Goal: Information Seeking & Learning: Learn about a topic

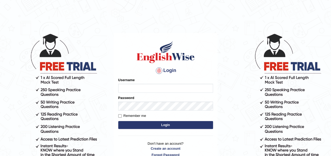
type input "Ummukulsu"
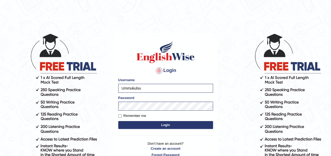
click at [162, 124] on button "Login" at bounding box center [165, 125] width 95 height 8
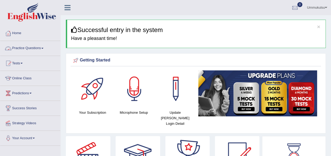
click at [31, 48] on link "Practice Questions" at bounding box center [30, 47] width 60 height 13
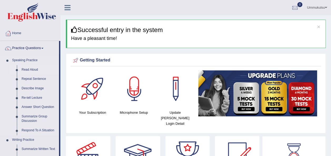
click at [32, 69] on link "Read Aloud" at bounding box center [39, 69] width 40 height 9
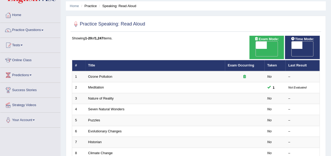
click at [256, 49] on span "OFF" at bounding box center [250, 52] width 11 height 7
checkbox input "true"
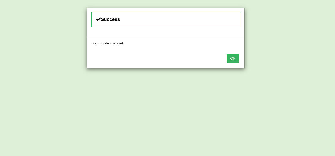
click at [236, 57] on button "OK" at bounding box center [233, 58] width 12 height 9
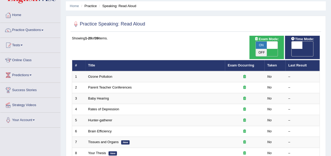
click at [291, 49] on span "OFF" at bounding box center [285, 52] width 11 height 7
checkbox input "true"
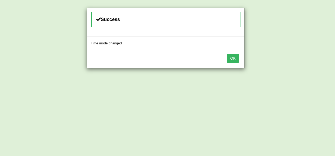
click at [234, 56] on button "OK" at bounding box center [233, 58] width 12 height 9
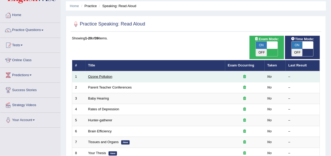
click at [103, 75] on link "Ozone Pollution" at bounding box center [100, 77] width 24 height 4
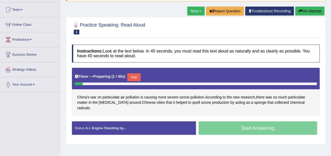
scroll to position [60, 0]
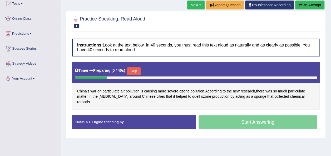
click at [135, 71] on button "Skip" at bounding box center [133, 71] width 13 height 8
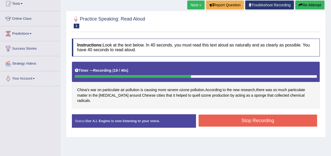
click at [232, 119] on button "Stop Recording" at bounding box center [257, 121] width 119 height 12
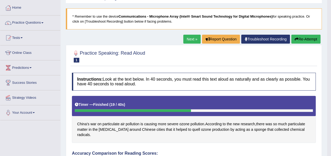
scroll to position [7, 0]
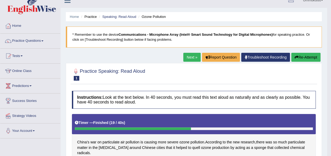
click at [194, 53] on link "Next »" at bounding box center [191, 57] width 17 height 9
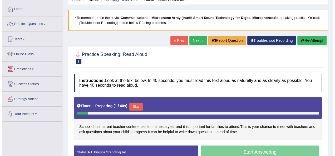
scroll to position [51, 0]
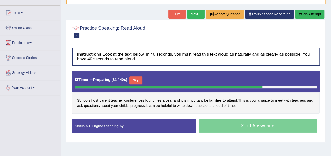
click at [136, 80] on button "Skip" at bounding box center [135, 81] width 13 height 8
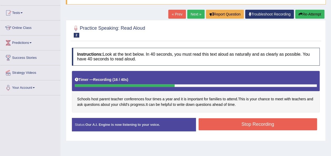
click at [212, 124] on button "Stop Recording" at bounding box center [257, 124] width 119 height 12
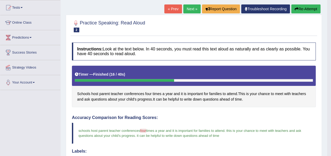
scroll to position [0, 0]
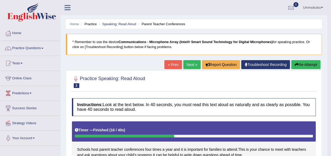
click at [192, 64] on link "Next »" at bounding box center [191, 64] width 17 height 9
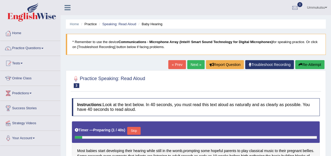
click at [132, 129] on button "Skip" at bounding box center [133, 131] width 13 height 8
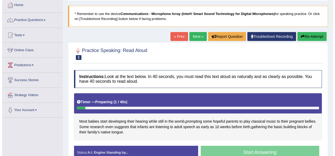
scroll to position [28, 0]
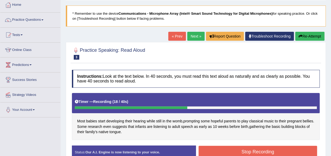
click at [241, 152] on button "Stop Recording" at bounding box center [257, 152] width 119 height 12
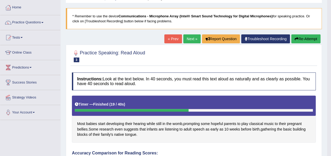
scroll to position [25, 0]
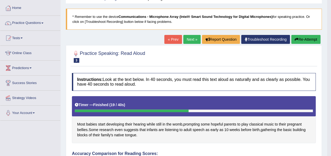
click at [187, 39] on link "Next »" at bounding box center [191, 39] width 17 height 9
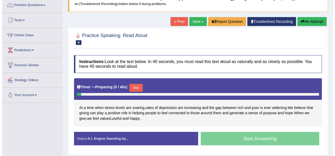
scroll to position [44, 0]
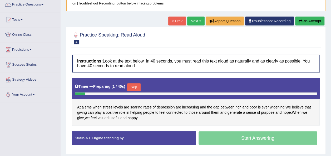
click at [132, 87] on button "Skip" at bounding box center [133, 87] width 13 height 8
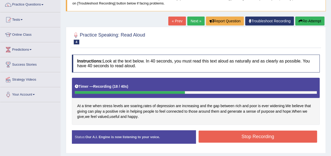
click at [225, 137] on button "Stop Recording" at bounding box center [257, 137] width 119 height 12
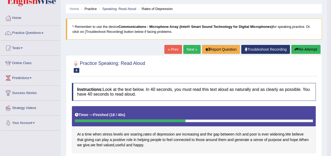
scroll to position [13, 0]
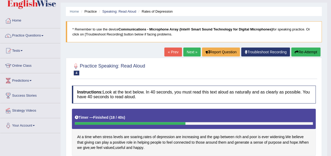
click at [192, 51] on link "Next »" at bounding box center [191, 52] width 17 height 9
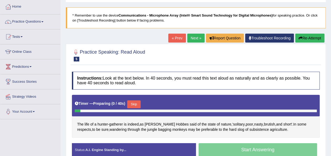
scroll to position [28, 0]
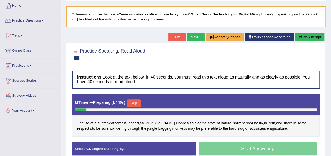
click at [135, 102] on button "Skip" at bounding box center [133, 103] width 13 height 8
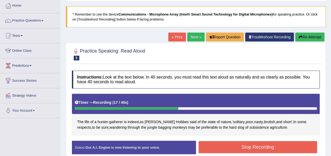
click at [228, 148] on button "Stop Recording" at bounding box center [257, 147] width 119 height 12
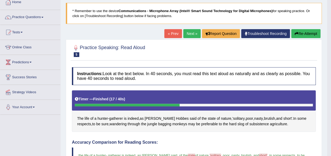
scroll to position [31, 0]
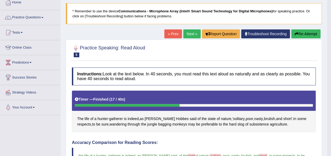
click at [300, 34] on button "Re-Attempt" at bounding box center [305, 33] width 29 height 9
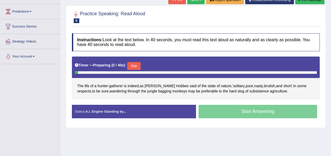
scroll to position [82, 0]
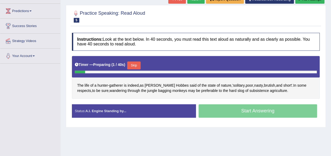
click at [135, 63] on button "Skip" at bounding box center [133, 66] width 13 height 8
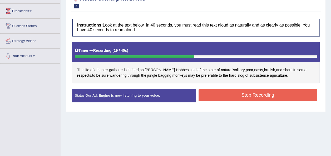
click at [232, 93] on button "Stop Recording" at bounding box center [257, 95] width 119 height 12
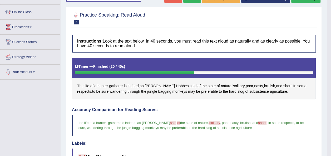
scroll to position [0, 0]
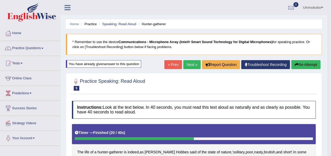
click at [298, 62] on button "Re-Attempt" at bounding box center [305, 64] width 29 height 9
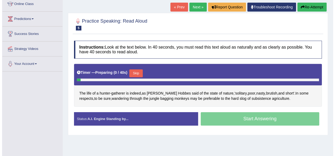
scroll to position [75, 0]
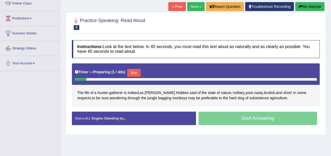
click at [132, 69] on button "Skip" at bounding box center [133, 73] width 13 height 8
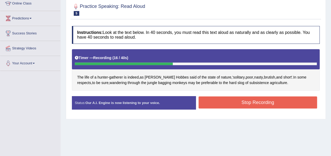
click at [226, 107] on button "Stop Recording" at bounding box center [257, 103] width 119 height 12
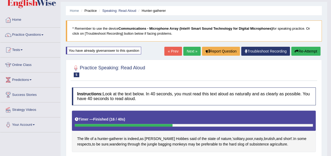
scroll to position [0, 0]
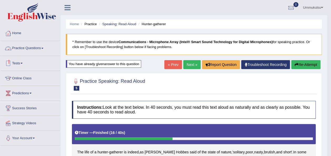
click at [32, 46] on link "Practice Questions" at bounding box center [30, 47] width 60 height 13
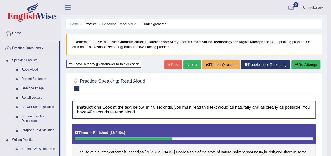
click at [31, 78] on link "Repeat Sentence" at bounding box center [39, 78] width 40 height 9
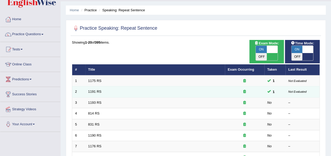
scroll to position [15, 0]
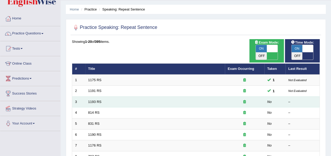
click at [138, 97] on td "1193 RS" at bounding box center [154, 102] width 139 height 11
click at [96, 100] on link "1193 RS" at bounding box center [94, 102] width 13 height 4
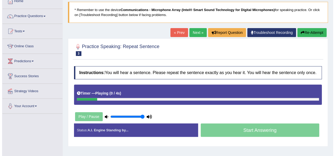
scroll to position [34, 0]
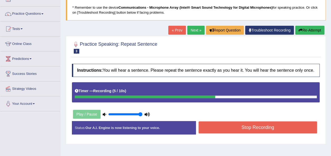
click at [227, 124] on button "Stop Recording" at bounding box center [257, 128] width 119 height 12
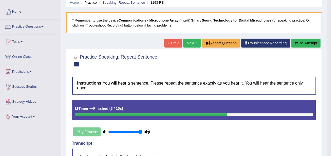
scroll to position [0, 0]
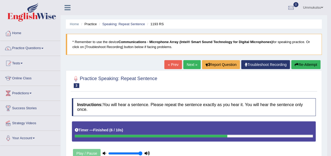
click at [190, 65] on link "Next »" at bounding box center [191, 64] width 17 height 9
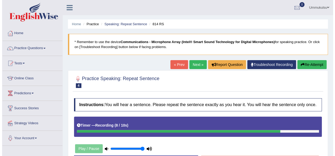
scroll to position [39, 0]
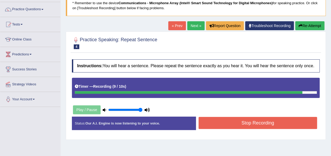
click at [243, 123] on button "Stop Recording" at bounding box center [257, 123] width 119 height 12
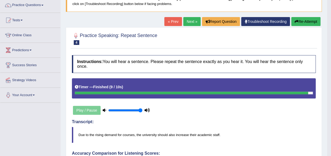
scroll to position [43, 0]
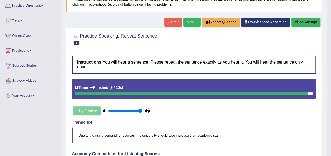
click at [193, 24] on link "Next »" at bounding box center [191, 22] width 17 height 9
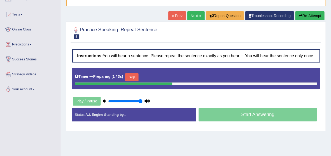
scroll to position [50, 0]
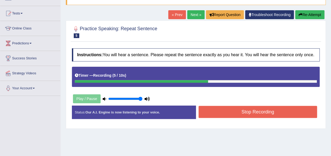
click at [229, 114] on button "Stop Recording" at bounding box center [257, 112] width 119 height 12
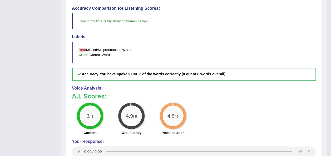
scroll to position [225, 0]
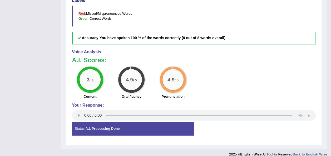
click at [183, 124] on div "Status: A.I. Processing Done" at bounding box center [133, 128] width 122 height 13
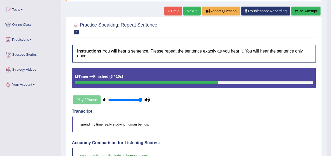
scroll to position [54, 0]
click at [190, 11] on link "Next »" at bounding box center [191, 11] width 17 height 9
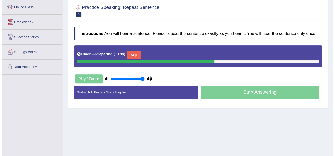
scroll to position [72, 0]
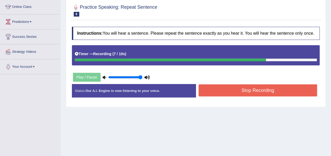
click at [243, 91] on button "Stop Recording" at bounding box center [257, 90] width 119 height 12
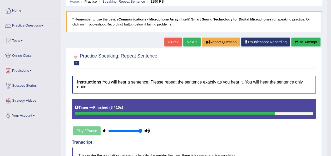
scroll to position [0, 0]
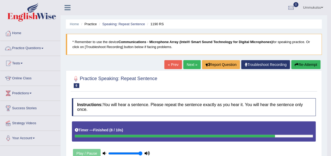
click at [31, 48] on link "Practice Questions" at bounding box center [30, 47] width 60 height 13
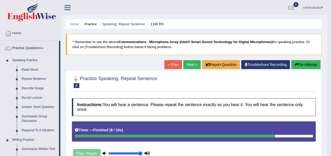
click at [34, 88] on link "Describe Image" at bounding box center [39, 88] width 40 height 9
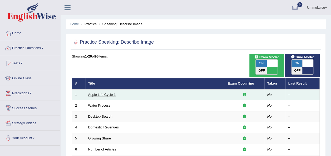
click at [100, 93] on link "Apple Life Cycle 1" at bounding box center [102, 95] width 28 height 4
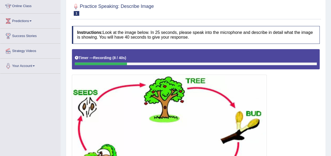
scroll to position [63, 0]
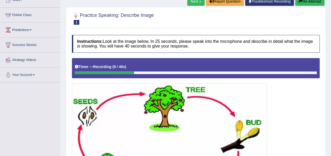
click at [313, 3] on button "Re-Attempt" at bounding box center [309, 1] width 29 height 9
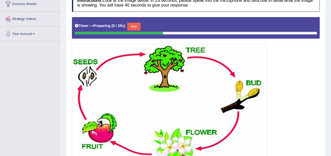
scroll to position [101, 0]
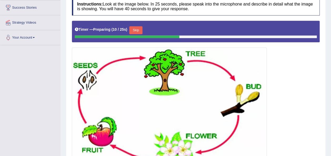
click at [137, 32] on button "Skip" at bounding box center [135, 30] width 13 height 8
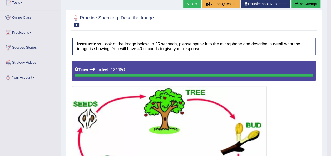
scroll to position [61, 0]
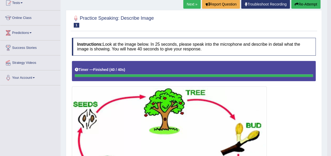
click at [188, 3] on link "Next »" at bounding box center [191, 4] width 17 height 9
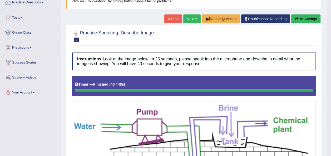
scroll to position [45, 0]
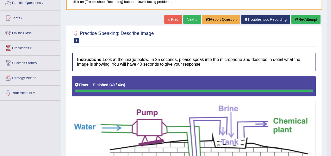
click at [188, 18] on link "Next »" at bounding box center [191, 19] width 17 height 9
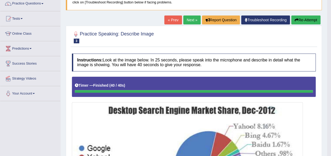
scroll to position [43, 0]
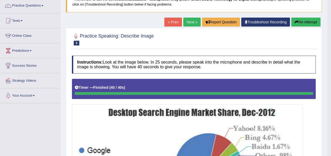
click at [193, 21] on link "Next »" at bounding box center [191, 22] width 17 height 9
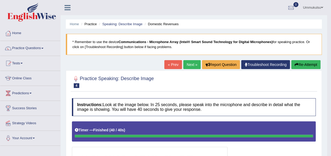
click at [192, 64] on link "Next »" at bounding box center [191, 64] width 17 height 9
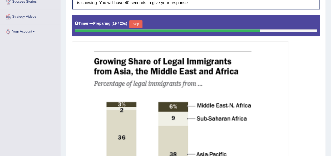
scroll to position [107, 0]
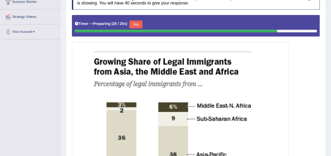
click at [136, 25] on button "Skip" at bounding box center [135, 25] width 13 height 8
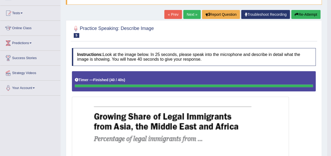
scroll to position [0, 0]
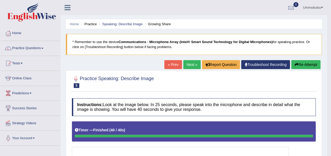
click at [189, 63] on link "Next »" at bounding box center [191, 64] width 17 height 9
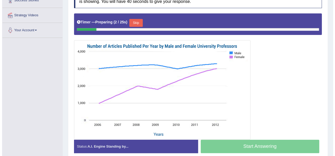
scroll to position [108, 0]
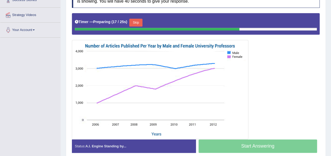
click at [137, 22] on button "Skip" at bounding box center [135, 23] width 13 height 8
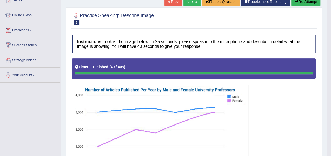
scroll to position [0, 0]
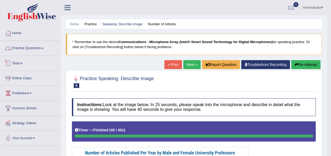
click at [27, 47] on link "Practice Questions" at bounding box center [30, 47] width 60 height 13
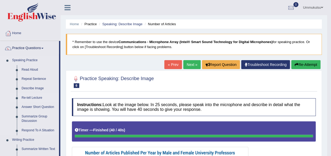
click at [32, 96] on link "Re-tell Lecture" at bounding box center [39, 97] width 40 height 9
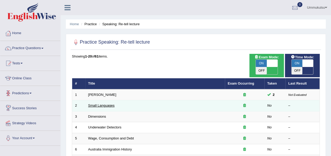
click at [104, 104] on link "Small Languages" at bounding box center [101, 106] width 26 height 4
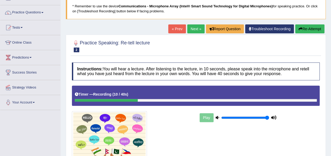
scroll to position [32, 0]
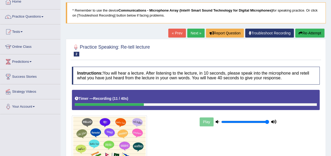
click at [307, 30] on button "Re-Attempt" at bounding box center [309, 33] width 29 height 9
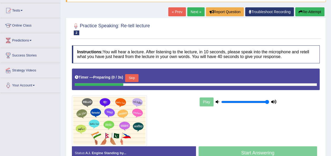
scroll to position [57, 0]
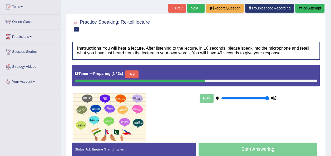
click at [132, 76] on button "Skip" at bounding box center [131, 75] width 13 height 8
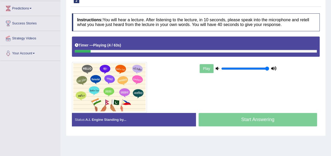
scroll to position [87, 0]
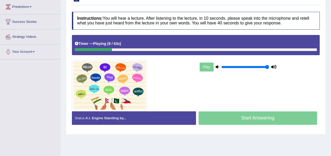
drag, startPoint x: 109, startPoint y: 47, endPoint x: 194, endPoint y: 27, distance: 87.8
click at [194, 27] on div "Instructions: You will hear a lecture. After listening to the lecture, in 10 se…" at bounding box center [196, 70] width 250 height 123
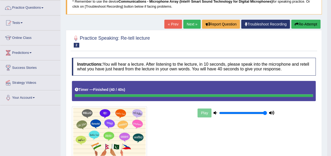
scroll to position [38, 0]
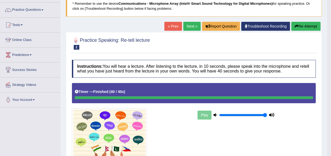
click at [194, 27] on link "Next »" at bounding box center [191, 26] width 17 height 9
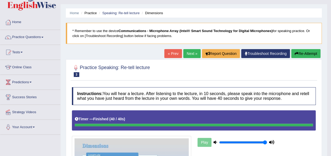
scroll to position [7, 0]
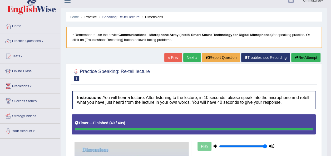
click at [190, 57] on link "Next »" at bounding box center [191, 57] width 17 height 9
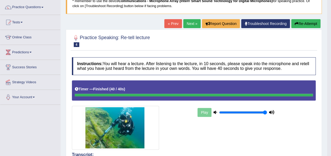
scroll to position [37, 0]
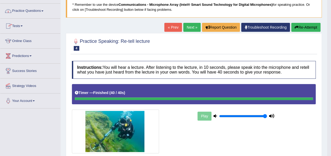
click at [29, 9] on link "Practice Questions" at bounding box center [30, 10] width 60 height 13
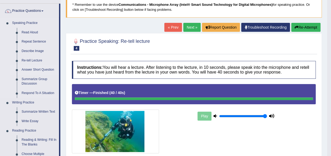
click at [31, 70] on link "Answer Short Question" at bounding box center [39, 69] width 40 height 9
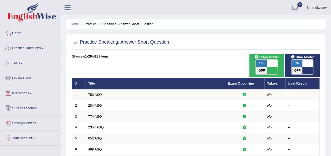
click at [25, 48] on link "Practice Questions" at bounding box center [30, 47] width 60 height 13
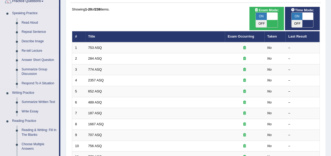
scroll to position [50, 0]
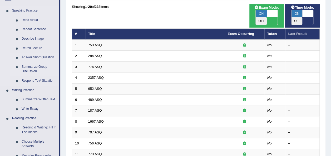
click at [31, 68] on link "Summarize Group Discussion" at bounding box center [39, 69] width 40 height 14
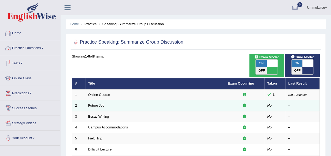
click at [93, 104] on link "Future Job" at bounding box center [96, 106] width 16 height 4
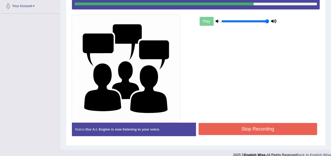
scroll to position [133, 0]
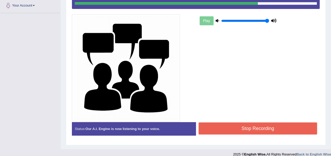
click at [217, 128] on button "Stop Recording" at bounding box center [257, 129] width 119 height 12
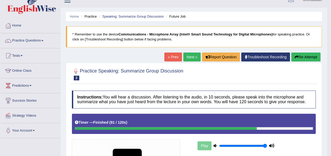
scroll to position [7, 0]
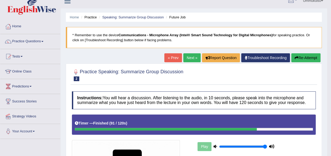
click at [190, 59] on link "Next »" at bounding box center [191, 57] width 17 height 9
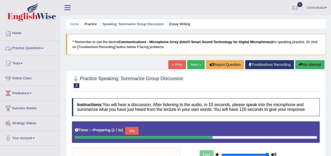
click at [39, 47] on link "Practice Questions" at bounding box center [30, 47] width 60 height 13
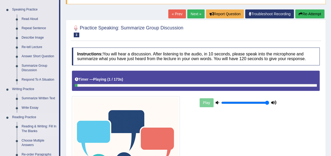
scroll to position [54, 0]
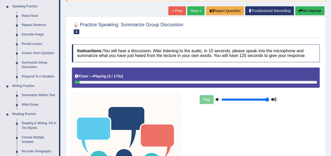
click at [44, 77] on link "Respond To A Situation" at bounding box center [39, 76] width 40 height 9
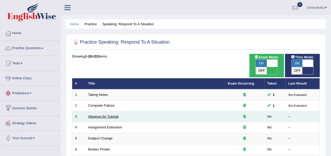
click at [113, 115] on link "Absence for Tutorial" at bounding box center [103, 117] width 31 height 4
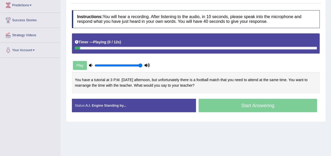
scroll to position [88, 0]
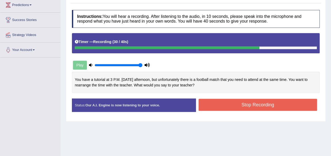
click at [214, 107] on button "Stop Recording" at bounding box center [257, 105] width 119 height 12
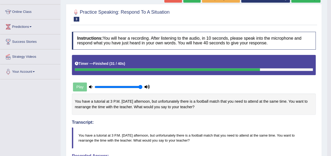
scroll to position [0, 0]
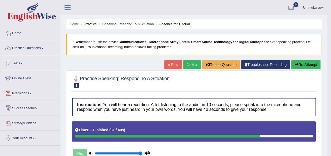
click at [191, 62] on link "Next »" at bounding box center [191, 64] width 17 height 9
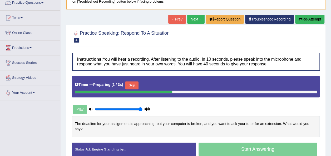
scroll to position [46, 0]
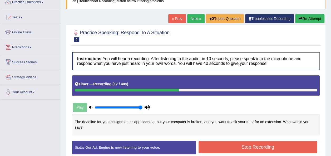
click at [311, 16] on button "Re-Attempt" at bounding box center [309, 18] width 29 height 9
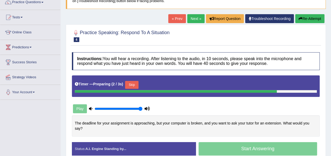
click at [129, 86] on button "Skip" at bounding box center [131, 85] width 13 height 8
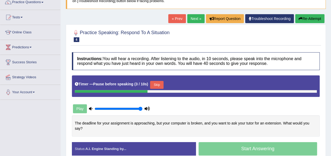
click at [154, 84] on button "Skip" at bounding box center [156, 85] width 13 height 8
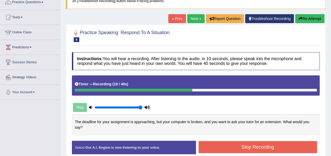
click at [257, 141] on button "Stop Recording" at bounding box center [257, 147] width 119 height 12
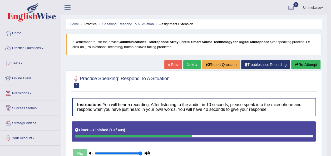
click at [195, 64] on link "Next »" at bounding box center [191, 64] width 17 height 9
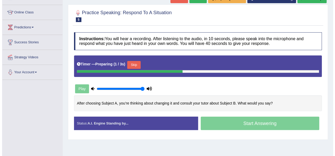
scroll to position [67, 0]
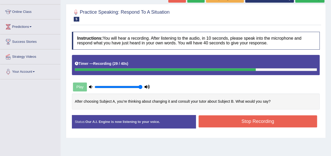
click at [247, 120] on button "Stop Recording" at bounding box center [257, 122] width 119 height 12
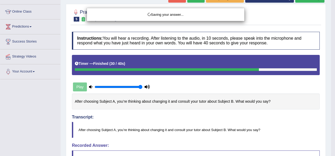
click at [247, 120] on div "Saving your answer..." at bounding box center [167, 78] width 335 height 156
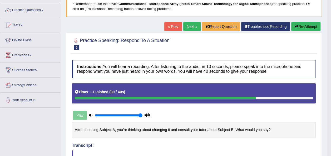
scroll to position [38, 0]
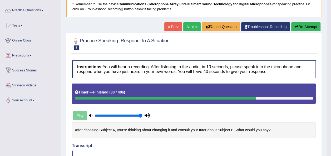
click at [299, 23] on button "Re-Attempt" at bounding box center [305, 26] width 29 height 9
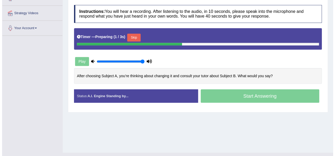
scroll to position [112, 0]
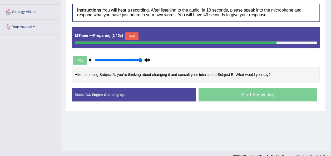
click at [130, 35] on button "Skip" at bounding box center [131, 36] width 13 height 8
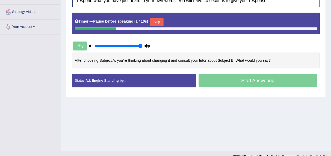
click at [153, 23] on button "Skip" at bounding box center [156, 22] width 13 height 8
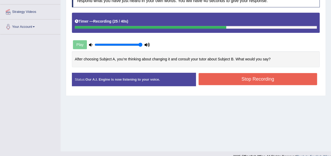
click at [231, 82] on button "Stop Recording" at bounding box center [257, 79] width 119 height 12
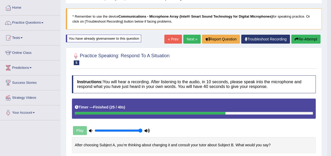
scroll to position [25, 0]
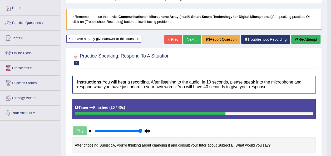
click at [190, 37] on link "Next »" at bounding box center [191, 39] width 17 height 9
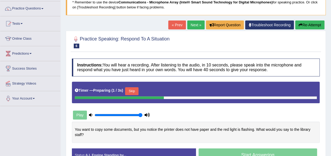
scroll to position [58, 0]
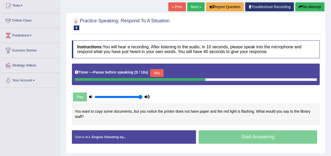
click at [156, 68] on div "Timer — Pause before speaking ( 5 / 10s ) Skip" at bounding box center [196, 73] width 242 height 11
click at [156, 69] on button "Skip" at bounding box center [156, 73] width 13 height 8
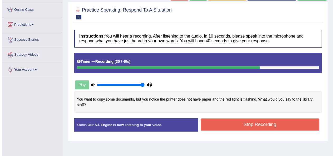
scroll to position [70, 0]
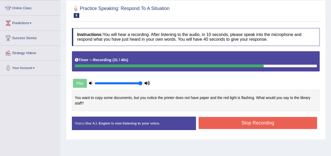
click at [237, 121] on button "Stop Recording" at bounding box center [257, 123] width 119 height 12
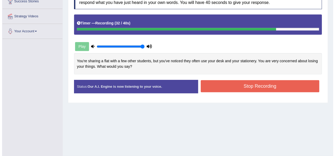
scroll to position [107, 0]
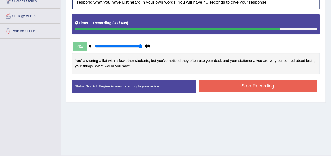
click at [232, 87] on button "Stop Recording" at bounding box center [257, 86] width 119 height 12
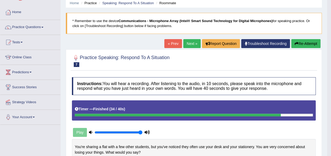
scroll to position [21, 0]
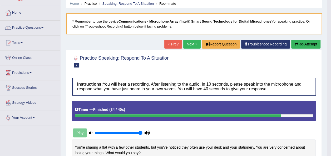
click at [191, 41] on link "Next »" at bounding box center [191, 44] width 17 height 9
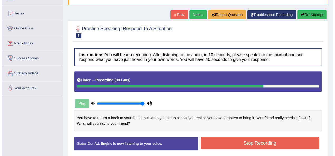
scroll to position [93, 0]
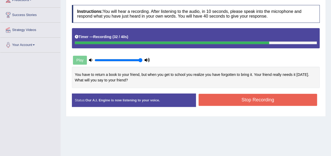
click at [229, 98] on button "Stop Recording" at bounding box center [257, 100] width 119 height 12
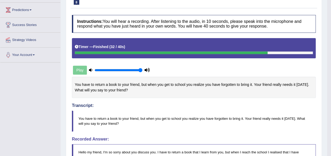
scroll to position [0, 0]
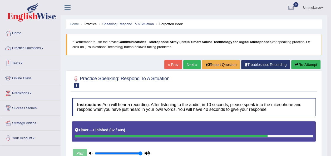
click at [26, 48] on link "Practice Questions" at bounding box center [30, 47] width 60 height 13
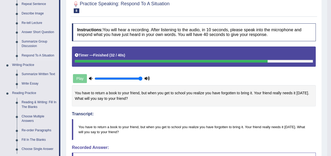
scroll to position [75, 0]
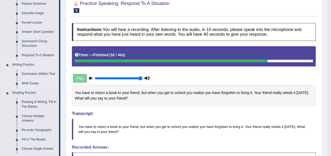
click at [27, 83] on link "Write Essay" at bounding box center [39, 83] width 40 height 9
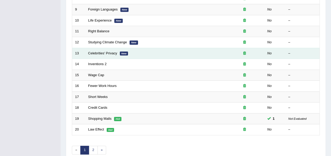
scroll to position [173, 0]
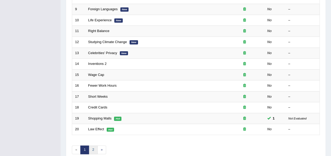
click at [90, 146] on link "2" at bounding box center [93, 150] width 9 height 9
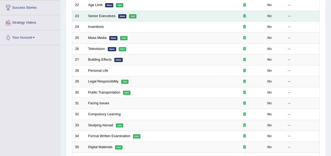
scroll to position [102, 0]
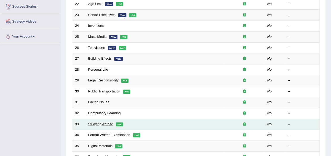
click at [108, 122] on link "Studying Abroad" at bounding box center [100, 124] width 25 height 4
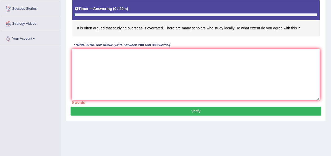
scroll to position [100, 0]
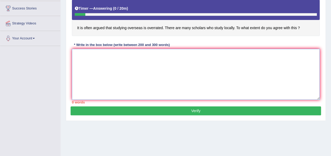
click at [149, 58] on textarea at bounding box center [196, 74] width 248 height 51
paste textarea "The increasing influence of (essay topic) on our lives has ignited numerous dis…"
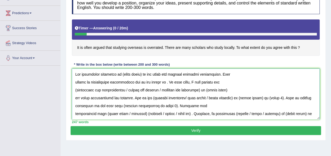
scroll to position [79, 0]
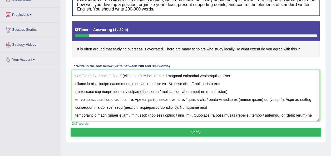
click at [141, 76] on textarea at bounding box center [196, 95] width 248 height 51
click at [76, 82] on textarea at bounding box center [196, 95] width 248 height 51
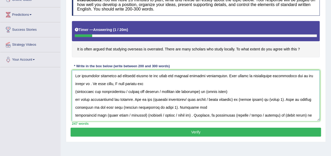
click at [91, 85] on textarea at bounding box center [196, 95] width 248 height 51
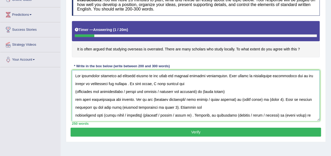
click at [130, 84] on textarea at bounding box center [196, 95] width 248 height 51
click at [74, 93] on textarea at bounding box center [196, 95] width 248 height 51
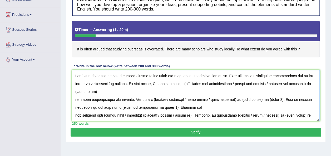
click at [183, 84] on textarea at bounding box center [196, 95] width 248 height 51
drag, startPoint x: 234, startPoint y: 83, endPoint x: 310, endPoint y: 83, distance: 75.8
click at [310, 83] on textarea at bounding box center [196, 95] width 248 height 51
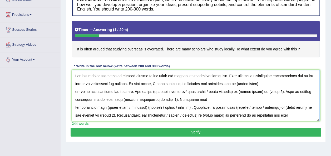
click at [277, 82] on textarea at bounding box center [196, 95] width 248 height 51
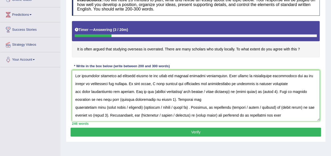
click at [76, 92] on textarea at bounding box center [196, 95] width 248 height 51
click at [75, 92] on textarea at bounding box center [196, 95] width 248 height 51
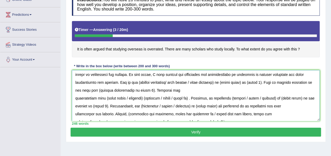
scroll to position [0, 0]
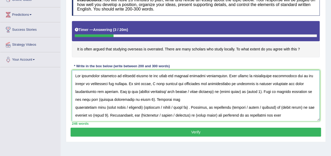
click at [115, 91] on textarea at bounding box center [196, 95] width 248 height 51
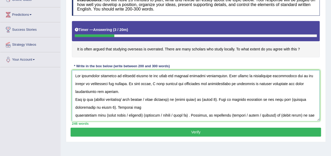
click at [124, 91] on textarea at bounding box center [196, 95] width 248 height 51
click at [147, 92] on textarea at bounding box center [196, 95] width 248 height 51
click at [170, 94] on textarea at bounding box center [196, 95] width 248 height 51
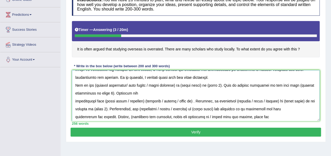
scroll to position [17, 0]
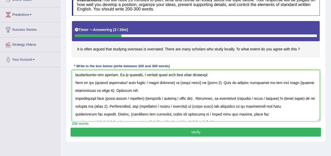
click at [94, 83] on textarea at bounding box center [196, 95] width 248 height 51
drag, startPoint x: 126, startPoint y: 83, endPoint x: 179, endPoint y: 81, distance: 54.0
click at [179, 81] on textarea at bounding box center [196, 95] width 248 height 51
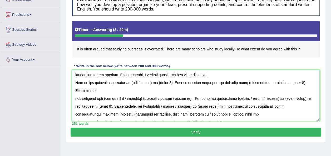
click at [152, 83] on textarea at bounding box center [196, 95] width 248 height 51
click at [174, 83] on textarea at bounding box center [196, 95] width 248 height 51
click at [175, 82] on textarea at bounding box center [196, 95] width 248 height 51
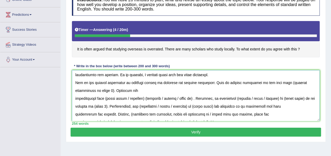
drag, startPoint x: 279, startPoint y: 82, endPoint x: 92, endPoint y: 90, distance: 187.2
click at [92, 90] on textarea at bounding box center [196, 95] width 248 height 51
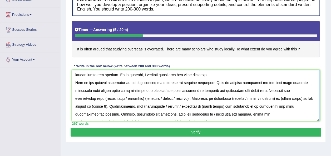
click at [107, 98] on textarea at bounding box center [196, 95] width 248 height 51
click at [145, 98] on textarea at bounding box center [196, 95] width 248 height 51
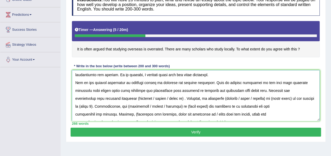
click at [139, 98] on textarea at bounding box center [196, 95] width 248 height 51
click at [140, 98] on textarea at bounding box center [196, 95] width 248 height 51
drag, startPoint x: 155, startPoint y: 98, endPoint x: 187, endPoint y: 98, distance: 31.8
click at [187, 98] on textarea at bounding box center [196, 95] width 248 height 51
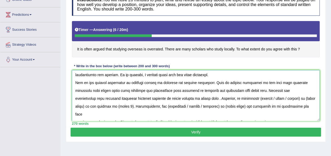
click at [217, 98] on textarea at bounding box center [196, 95] width 248 height 51
click at [218, 98] on textarea at bounding box center [196, 95] width 248 height 51
click at [260, 98] on textarea at bounding box center [196, 95] width 248 height 51
click at [259, 98] on textarea at bounding box center [196, 95] width 248 height 51
drag, startPoint x: 269, startPoint y: 97, endPoint x: 301, endPoint y: 98, distance: 31.6
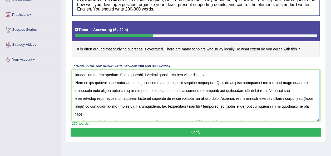
click at [301, 98] on textarea at bounding box center [196, 95] width 248 height 51
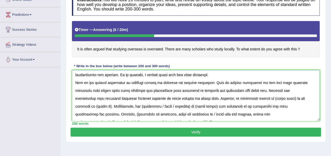
drag, startPoint x: 295, startPoint y: 98, endPoint x: 275, endPoint y: 98, distance: 20.5
click at [275, 98] on textarea at bounding box center [196, 95] width 248 height 51
click at [108, 106] on textarea at bounding box center [196, 95] width 248 height 51
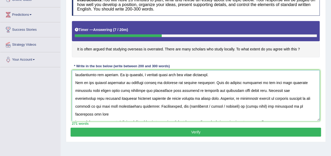
scroll to position [36, 0]
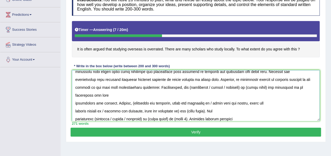
click at [188, 87] on textarea at bounding box center [196, 95] width 248 height 51
drag, startPoint x: 207, startPoint y: 87, endPoint x: 242, endPoint y: 87, distance: 35.3
click at [242, 87] on textarea at bounding box center [196, 95] width 248 height 51
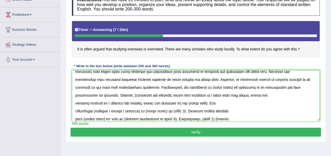
drag, startPoint x: 233, startPoint y: 87, endPoint x: 211, endPoint y: 87, distance: 21.6
click at [211, 87] on textarea at bounding box center [196, 95] width 248 height 51
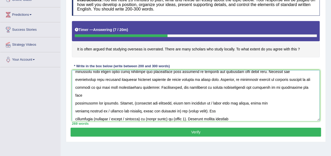
click at [112, 95] on textarea at bounding box center [196, 95] width 248 height 51
click at [113, 95] on textarea at bounding box center [196, 95] width 248 height 51
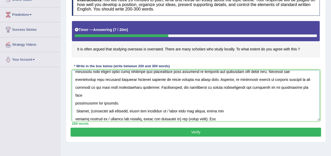
click at [76, 102] on textarea at bounding box center [196, 95] width 248 height 51
click at [92, 103] on textarea at bounding box center [196, 95] width 248 height 51
drag, startPoint x: 167, startPoint y: 103, endPoint x: 178, endPoint y: 111, distance: 13.9
click at [178, 111] on textarea at bounding box center [196, 95] width 248 height 51
click at [194, 102] on textarea at bounding box center [196, 95] width 248 height 51
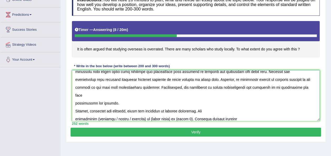
click at [76, 111] on textarea at bounding box center [196, 95] width 248 height 51
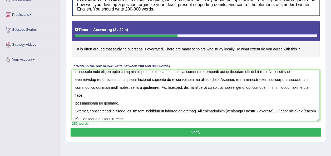
click at [224, 103] on textarea at bounding box center [196, 95] width 248 height 51
drag, startPoint x: 239, startPoint y: 103, endPoint x: 269, endPoint y: 103, distance: 30.0
click at [269, 103] on textarea at bounding box center [196, 95] width 248 height 51
drag, startPoint x: 244, startPoint y: 103, endPoint x: 265, endPoint y: 103, distance: 21.3
click at [265, 103] on textarea at bounding box center [196, 95] width 248 height 51
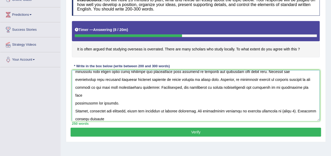
drag, startPoint x: 280, startPoint y: 103, endPoint x: 294, endPoint y: 104, distance: 14.0
click at [294, 104] on textarea at bounding box center [196, 95] width 248 height 51
click at [75, 120] on textarea at bounding box center [196, 95] width 248 height 51
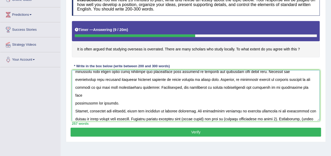
click at [215, 112] on textarea at bounding box center [196, 95] width 248 height 51
click at [217, 111] on textarea at bounding box center [196, 95] width 248 height 51
click at [209, 111] on textarea at bounding box center [196, 95] width 248 height 51
click at [293, 111] on textarea at bounding box center [196, 95] width 248 height 51
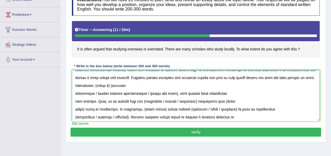
scroll to position [77, 0]
click at [135, 76] on textarea at bounding box center [196, 95] width 248 height 51
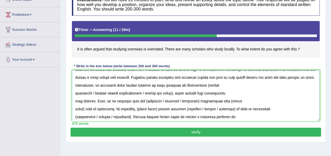
click at [237, 78] on textarea at bounding box center [196, 95] width 248 height 51
drag, startPoint x: 93, startPoint y: 84, endPoint x: 175, endPoint y: 85, distance: 81.8
click at [175, 85] on textarea at bounding box center [196, 95] width 248 height 51
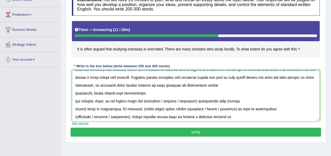
click at [75, 86] on textarea at bounding box center [196, 95] width 248 height 51
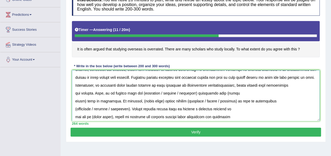
scroll to position [69, 0]
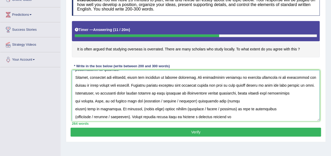
click at [75, 101] on textarea at bounding box center [196, 95] width 248 height 51
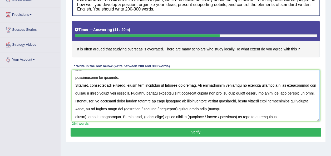
click at [157, 101] on textarea at bounding box center [196, 95] width 248 height 51
drag, startPoint x: 174, startPoint y: 101, endPoint x: 208, endPoint y: 103, distance: 34.2
click at [208, 103] on textarea at bounding box center [196, 95] width 248 height 51
click at [76, 108] on textarea at bounding box center [196, 95] width 248 height 51
click at [75, 108] on textarea at bounding box center [196, 95] width 248 height 51
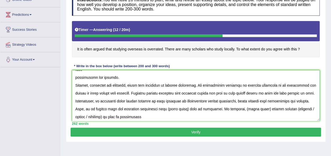
drag, startPoint x: 202, startPoint y: 101, endPoint x: 223, endPoint y: 103, distance: 20.6
click at [223, 103] on textarea at bounding box center [196, 95] width 248 height 51
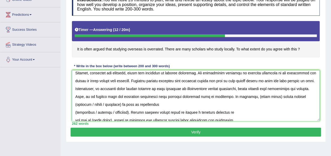
scroll to position [78, 0]
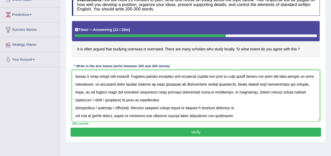
drag, startPoint x: 290, startPoint y: 83, endPoint x: 311, endPoint y: 84, distance: 21.3
click at [311, 84] on textarea at bounding box center [196, 95] width 248 height 51
click at [285, 96] on textarea at bounding box center [196, 95] width 248 height 51
click at [268, 84] on textarea at bounding box center [196, 95] width 248 height 51
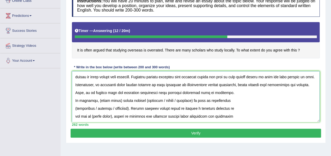
scroll to position [75, 0]
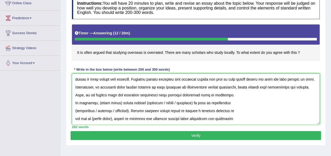
drag, startPoint x: 96, startPoint y: 95, endPoint x: 118, endPoint y: 95, distance: 21.3
click at [118, 95] on textarea at bounding box center [196, 99] width 248 height 51
click at [152, 95] on textarea at bounding box center [196, 99] width 248 height 51
drag, startPoint x: 165, startPoint y: 94, endPoint x: 199, endPoint y: 95, distance: 33.7
click at [199, 95] on textarea at bounding box center [196, 99] width 248 height 51
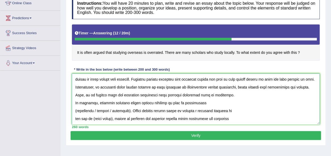
click at [77, 102] on textarea at bounding box center [196, 99] width 248 height 51
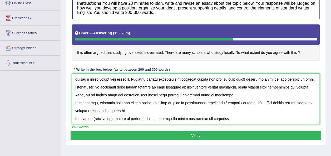
drag, startPoint x: 219, startPoint y: 95, endPoint x: 252, endPoint y: 97, distance: 32.9
click at [252, 97] on textarea at bounding box center [196, 99] width 248 height 51
click at [75, 103] on textarea at bounding box center [196, 99] width 248 height 51
click at [75, 110] on textarea at bounding box center [196, 99] width 248 height 51
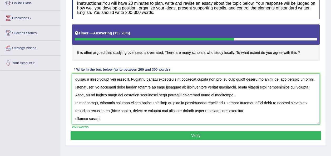
scroll to position [71, 0]
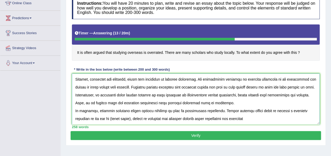
click at [76, 119] on textarea at bounding box center [196, 99] width 248 height 51
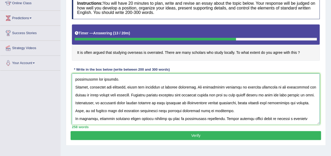
drag, startPoint x: 113, startPoint y: 118, endPoint x: 134, endPoint y: 118, distance: 21.1
click at [134, 118] on textarea at bounding box center [196, 99] width 248 height 51
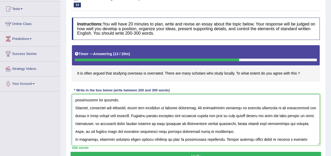
scroll to position [120, 0]
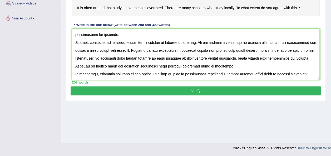
type textarea "The increasing influence of studying abroad on our lives has ignited numerous d…"
click at [187, 91] on button "Verify" at bounding box center [196, 91] width 250 height 9
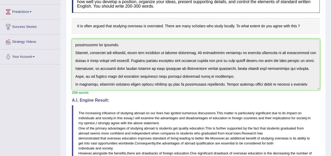
scroll to position [78, 0]
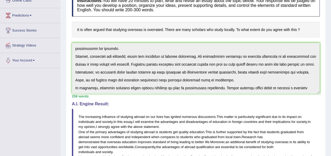
click at [76, 48] on div "Instructions: You will have 20 minutes to plan, write and revise an essay about…" at bounding box center [196, 116] width 250 height 249
drag, startPoint x: 78, startPoint y: 115, endPoint x: 292, endPoint y: 95, distance: 214.8
click at [292, 95] on div "Instructions: You will have 20 minutes to plan, write and revise an essay about…" at bounding box center [196, 116] width 250 height 249
click at [292, 95] on div "258 words" at bounding box center [196, 96] width 248 height 5
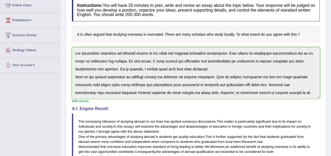
scroll to position [0, 0]
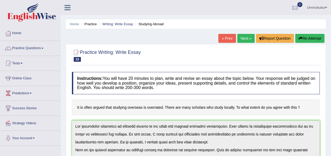
click at [301, 37] on button "Re-Attempt" at bounding box center [309, 38] width 29 height 9
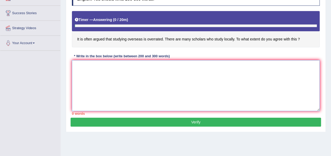
click at [188, 74] on textarea at bounding box center [196, 85] width 248 height 51
paste textarea "The increasing influence of studying abroad on our lives has ignited numerous d…"
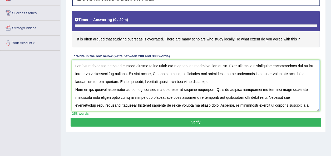
scroll to position [60, 0]
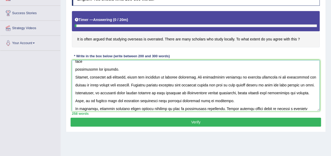
click at [135, 85] on textarea at bounding box center [196, 85] width 248 height 51
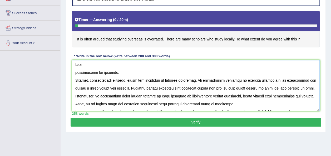
scroll to position [63, 0]
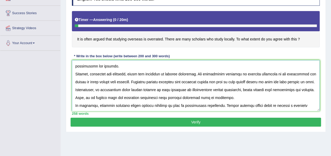
click at [141, 74] on textarea at bounding box center [196, 85] width 248 height 51
type textarea "The increasing influence of studying abroad on our lives has ignited numerous d…"
click at [172, 120] on button "Verify" at bounding box center [196, 122] width 250 height 9
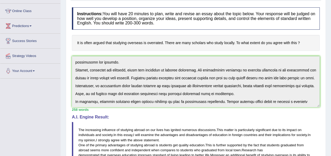
scroll to position [0, 0]
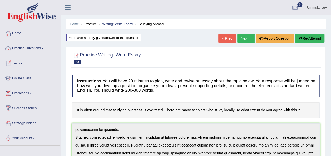
click at [27, 48] on link "Practice Questions" at bounding box center [30, 47] width 60 height 13
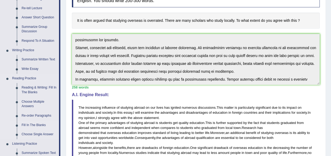
scroll to position [90, 0]
click at [40, 116] on link "Re-order Paragraphs" at bounding box center [39, 115] width 40 height 9
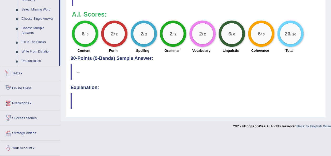
scroll to position [256, 0]
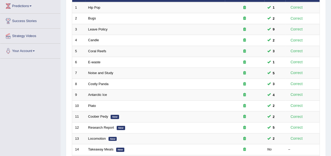
scroll to position [92, 0]
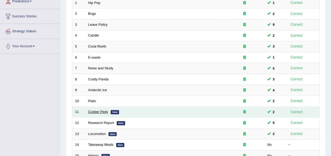
click at [103, 110] on link "Coober Pedy" at bounding box center [98, 112] width 20 height 4
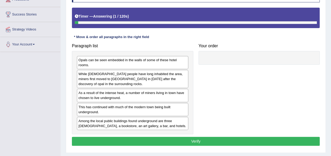
scroll to position [94, 0]
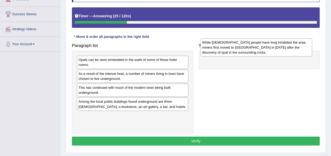
drag, startPoint x: 101, startPoint y: 75, endPoint x: 224, endPoint y: 45, distance: 127.3
click at [224, 45] on div "While [DEMOGRAPHIC_DATA] people have long inhabited the area, miners first move…" at bounding box center [255, 47] width 111 height 18
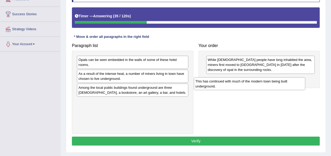
drag, startPoint x: 122, startPoint y: 89, endPoint x: 244, endPoint y: 82, distance: 122.0
click at [244, 82] on div "This has continued with much of the modern town being built underground." at bounding box center [249, 83] width 111 height 13
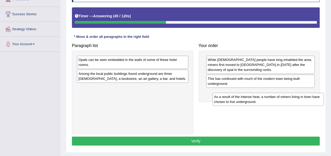
drag, startPoint x: 143, startPoint y: 76, endPoint x: 278, endPoint y: 98, distance: 137.4
click at [278, 98] on div "As a result of the intense heat, a number of miners living in town have chosen …" at bounding box center [267, 99] width 111 height 13
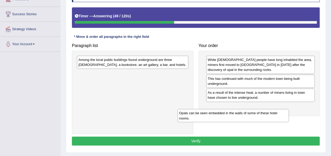
drag, startPoint x: 160, startPoint y: 64, endPoint x: 273, endPoint y: 114, distance: 122.7
click at [273, 114] on div "Opals can be seen embedded in the walls of some of these hotel rooms." at bounding box center [232, 115] width 111 height 13
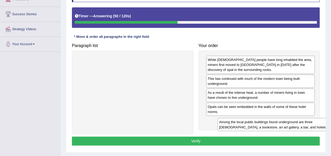
drag, startPoint x: 151, startPoint y: 63, endPoint x: 291, endPoint y: 126, distance: 153.8
click at [291, 126] on div "Among the local public buildings found underground are three [DEMOGRAPHIC_DATA]…" at bounding box center [272, 124] width 111 height 13
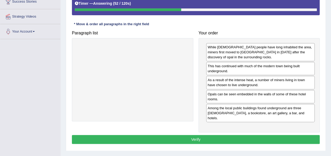
scroll to position [113, 0]
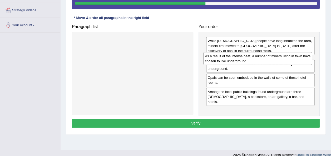
drag, startPoint x: 308, startPoint y: 77, endPoint x: 305, endPoint y: 60, distance: 17.6
click at [305, 60] on div "As a result of the intense heat, a number of miners living in town have chosen …" at bounding box center [257, 58] width 109 height 13
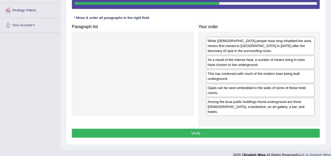
click at [261, 129] on button "Verify" at bounding box center [196, 133] width 248 height 9
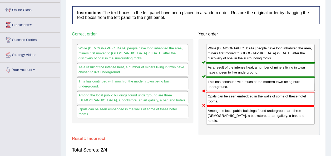
scroll to position [0, 0]
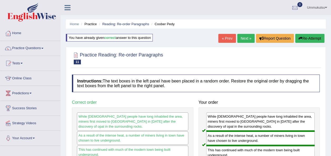
click at [300, 37] on icon "button" at bounding box center [300, 39] width 4 height 4
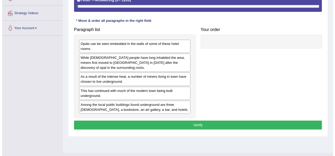
scroll to position [111, 0]
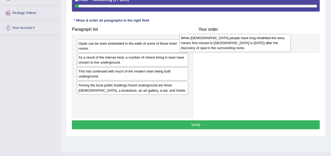
drag, startPoint x: 173, startPoint y: 63, endPoint x: 275, endPoint y: 44, distance: 104.1
click at [275, 44] on div "While [DEMOGRAPHIC_DATA] people have long inhabited the area, miners first move…" at bounding box center [234, 43] width 111 height 18
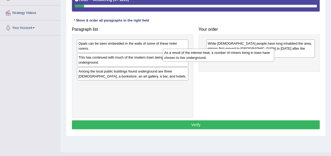
drag, startPoint x: 167, startPoint y: 63, endPoint x: 273, endPoint y: 66, distance: 105.5
click at [273, 62] on div "As a result of the intense heat, a number of miners living in town have chosen …" at bounding box center [218, 55] width 111 height 13
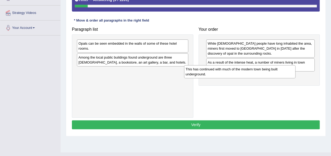
drag, startPoint x: 171, startPoint y: 61, endPoint x: 283, endPoint y: 76, distance: 112.9
click at [283, 76] on div "This has continued with much of the modern town being built underground." at bounding box center [239, 71] width 111 height 13
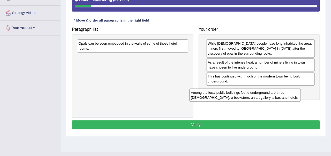
drag, startPoint x: 148, startPoint y: 61, endPoint x: 277, endPoint y: 95, distance: 134.1
click at [277, 95] on div "Among the local public buildings found underground are three [DEMOGRAPHIC_DATA]…" at bounding box center [244, 95] width 111 height 13
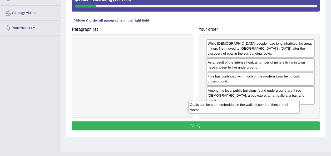
drag, startPoint x: 162, startPoint y: 44, endPoint x: 277, endPoint y: 106, distance: 130.3
click at [277, 106] on div "Opals can be seen embedded in the walls of some of these hotel rooms." at bounding box center [243, 107] width 111 height 13
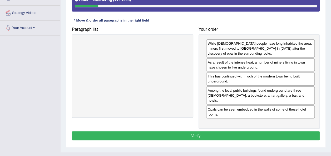
click at [257, 132] on button "Verify" at bounding box center [196, 136] width 248 height 9
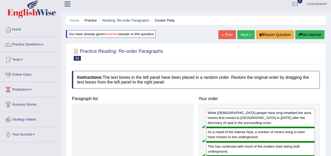
scroll to position [3, 0]
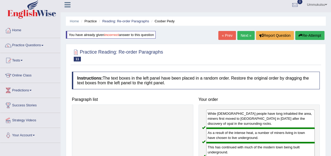
click at [242, 36] on link "Next »" at bounding box center [245, 35] width 17 height 9
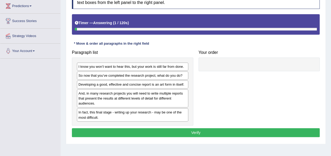
scroll to position [96, 0]
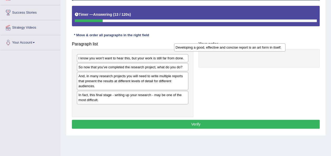
drag, startPoint x: 169, startPoint y: 77, endPoint x: 273, endPoint y: 43, distance: 108.7
click at [273, 43] on div "Developing a good, effective and concise report is an art form in itself." at bounding box center [229, 47] width 111 height 8
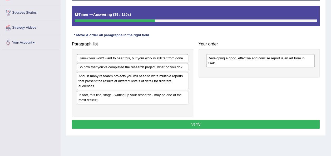
click at [111, 78] on div "And, in many research projects you will need to write multiple reports that pre…" at bounding box center [132, 81] width 111 height 18
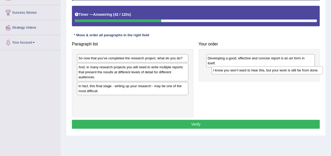
drag, startPoint x: 113, startPoint y: 58, endPoint x: 247, endPoint y: 68, distance: 134.0
click at [247, 68] on div "I know you won’t want to hear this, but your work is still far from done." at bounding box center [266, 70] width 111 height 8
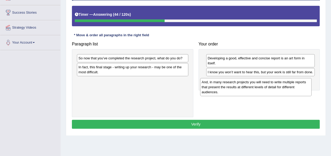
drag, startPoint x: 140, startPoint y: 69, endPoint x: 267, endPoint y: 84, distance: 127.7
click at [267, 84] on div "And, in many research projects you will need to write multiple reports that pre…" at bounding box center [255, 87] width 111 height 18
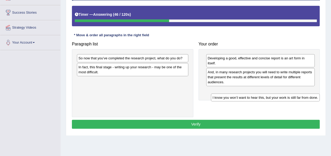
drag, startPoint x: 255, startPoint y: 72, endPoint x: 259, endPoint y: 95, distance: 24.1
click at [259, 95] on div "I know you won’t want to hear this, but your work is still far from done." at bounding box center [265, 98] width 109 height 8
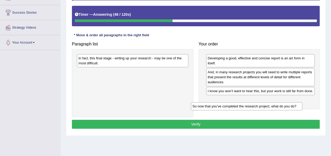
drag, startPoint x: 164, startPoint y: 57, endPoint x: 278, endPoint y: 106, distance: 123.8
click at [278, 106] on div "So now that you’ve completed the research project, what do you do?" at bounding box center [246, 106] width 111 height 8
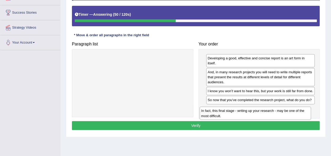
drag, startPoint x: 173, startPoint y: 57, endPoint x: 297, endPoint y: 110, distance: 135.2
click at [297, 110] on div "In fact, this final stage - writing up your research - may be one of the most d…" at bounding box center [254, 113] width 111 height 13
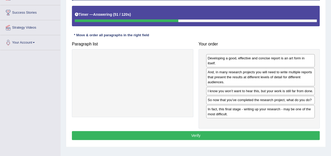
click at [259, 131] on button "Verify" at bounding box center [196, 135] width 248 height 9
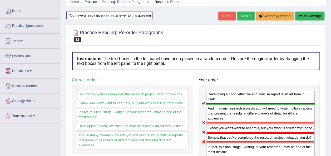
scroll to position [22, 0]
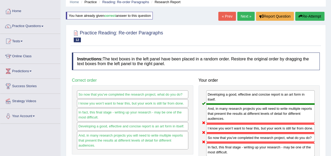
click at [304, 17] on button "Re-Attempt" at bounding box center [309, 16] width 29 height 9
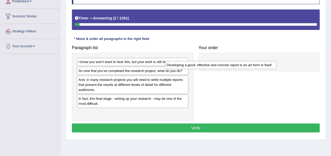
drag, startPoint x: 146, startPoint y: 77, endPoint x: 235, endPoint y: 62, distance: 90.4
click at [235, 62] on div "Developing a good, effective and concise report is an art form in itself." at bounding box center [220, 65] width 111 height 8
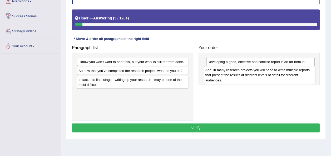
drag, startPoint x: 150, startPoint y: 90, endPoint x: 279, endPoint y: 81, distance: 128.7
click at [279, 81] on div "And, in many research projects you will need to write multiple reports that pre…" at bounding box center [259, 75] width 111 height 18
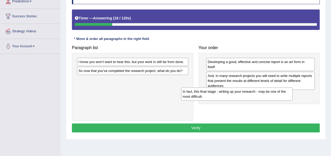
drag, startPoint x: 166, startPoint y: 84, endPoint x: 270, endPoint y: 96, distance: 104.9
click at [270, 96] on div "In fact, this final stage - writing up your research - may be one of the most d…" at bounding box center [236, 94] width 111 height 13
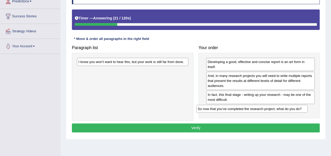
drag, startPoint x: 146, startPoint y: 71, endPoint x: 265, endPoint y: 109, distance: 125.1
click at [265, 109] on div "So now that you’ve completed the research project, what do you do?" at bounding box center [251, 109] width 111 height 8
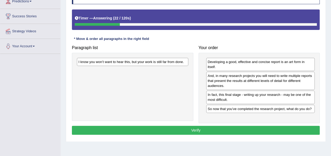
click at [167, 61] on div "I know you won’t want to hear this, but your work is still far from done." at bounding box center [132, 62] width 111 height 8
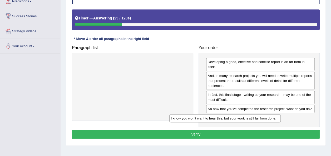
drag, startPoint x: 167, startPoint y: 61, endPoint x: 260, endPoint y: 117, distance: 108.4
click at [260, 117] on div "I know you won’t want to hear this, but your work is still far from done." at bounding box center [224, 118] width 111 height 8
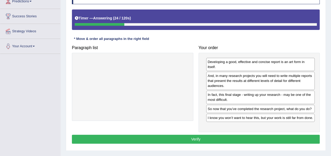
click at [222, 138] on button "Verify" at bounding box center [196, 139] width 248 height 9
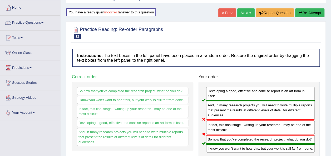
scroll to position [25, 0]
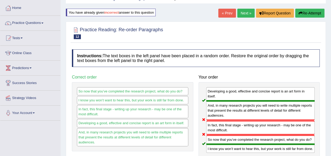
click at [312, 9] on button "Re-Attempt" at bounding box center [309, 13] width 29 height 9
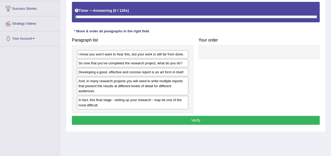
scroll to position [101, 0]
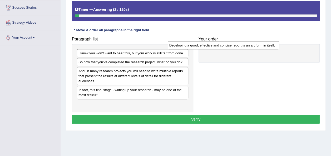
drag, startPoint x: 165, startPoint y: 73, endPoint x: 256, endPoint y: 48, distance: 94.5
click at [256, 48] on div "Developing a good, effective and concise report is an art form in itself." at bounding box center [223, 45] width 111 height 8
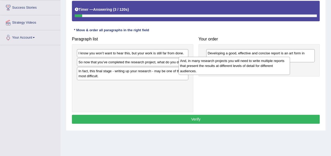
drag, startPoint x: 165, startPoint y: 72, endPoint x: 266, endPoint y: 63, distance: 102.0
click at [266, 63] on div "And, in many research projects you will need to write multiple reports that pre…" at bounding box center [233, 66] width 111 height 18
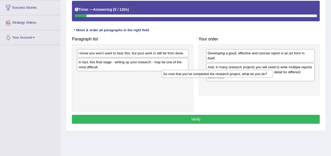
drag, startPoint x: 167, startPoint y: 62, endPoint x: 287, endPoint y: 79, distance: 120.7
click at [273, 78] on div "So now that you’ve completed the research project, what do you do?" at bounding box center [217, 74] width 111 height 8
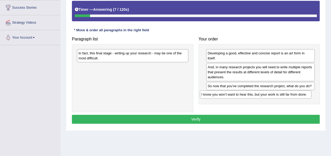
drag, startPoint x: 179, startPoint y: 53, endPoint x: 307, endPoint y: 96, distance: 134.5
click at [307, 96] on div "I know you won’t want to hear this, but your work is still far from done." at bounding box center [255, 95] width 111 height 8
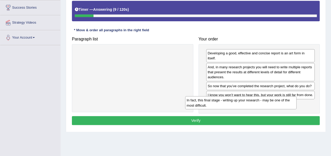
drag, startPoint x: 177, startPoint y: 57, endPoint x: 293, endPoint y: 107, distance: 126.0
click at [293, 107] on div "In fact, this final stage - writing up your research - may be one of the most d…" at bounding box center [240, 102] width 111 height 13
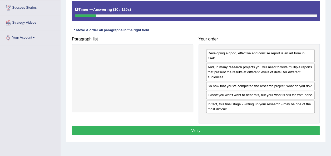
click at [244, 127] on button "Verify" at bounding box center [196, 130] width 248 height 9
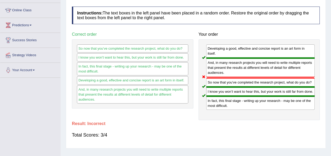
scroll to position [69, 0]
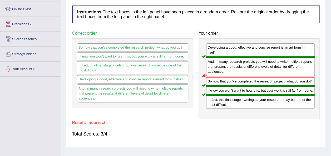
drag, startPoint x: 232, startPoint y: 72, endPoint x: 236, endPoint y: 82, distance: 11.2
click at [236, 82] on div "Developing a good, effective and concise report is an art form in itself. And, …" at bounding box center [258, 78] width 121 height 81
drag, startPoint x: 236, startPoint y: 82, endPoint x: 241, endPoint y: 100, distance: 18.3
click at [241, 100] on div "Developing a good, effective and concise report is an art form in itself. And, …" at bounding box center [258, 78] width 121 height 81
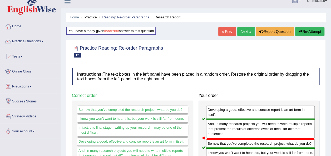
scroll to position [6, 0]
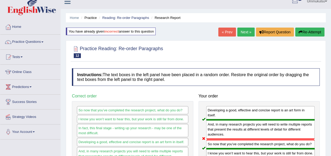
drag, startPoint x: 307, startPoint y: 26, endPoint x: 307, endPoint y: 29, distance: 3.4
click at [307, 29] on div "Home Practice Reading: Re-order Paragraphs Research Report You have already giv…" at bounding box center [196, 125] width 270 height 263
click at [307, 29] on button "Re-Attempt" at bounding box center [309, 32] width 29 height 9
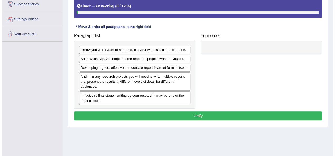
scroll to position [109, 0]
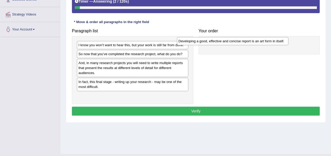
drag, startPoint x: 157, startPoint y: 64, endPoint x: 257, endPoint y: 42, distance: 102.2
click at [257, 42] on div "Developing a good, effective and concise report is an art form in itself." at bounding box center [232, 41] width 111 height 8
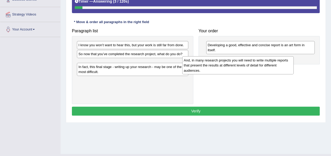
drag, startPoint x: 176, startPoint y: 64, endPoint x: 284, endPoint y: 60, distance: 107.7
click at [284, 60] on div "And, in many research projects you will need to write multiple reports that pre…" at bounding box center [237, 65] width 111 height 18
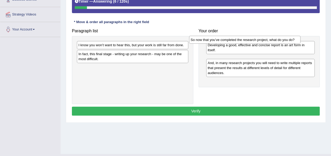
drag, startPoint x: 167, startPoint y: 54, endPoint x: 279, endPoint y: 41, distance: 112.9
click at [279, 41] on div "So now that you’ve completed the research project, what do you do?" at bounding box center [244, 40] width 111 height 8
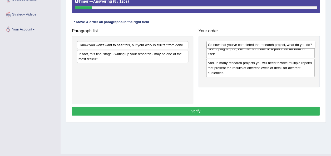
drag, startPoint x: 227, startPoint y: 58, endPoint x: 228, endPoint y: 37, distance: 20.3
click at [228, 41] on div "So now that you’ve completed the research project, what do you do?" at bounding box center [260, 45] width 109 height 8
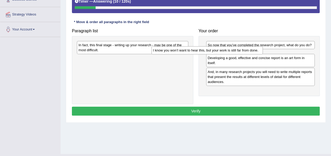
drag, startPoint x: 160, startPoint y: 42, endPoint x: 240, endPoint y: 46, distance: 80.6
click at [240, 46] on div "I know you won’t want to hear this, but your work is still far from done." at bounding box center [206, 50] width 111 height 8
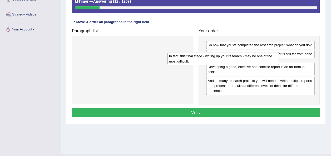
drag, startPoint x: 165, startPoint y: 42, endPoint x: 256, endPoint y: 54, distance: 91.2
click at [256, 54] on div "In fact, this final stage - writing up your research - may be one of the most d…" at bounding box center [222, 58] width 111 height 13
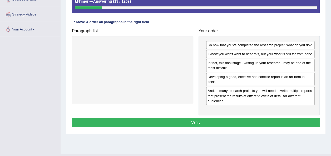
click at [178, 121] on button "Verify" at bounding box center [196, 122] width 248 height 9
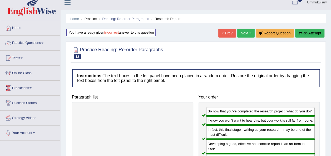
scroll to position [5, 0]
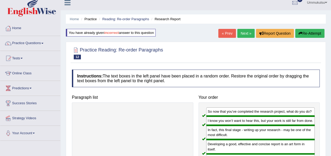
click at [243, 33] on link "Next »" at bounding box center [245, 33] width 17 height 9
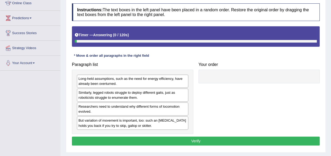
scroll to position [96, 0]
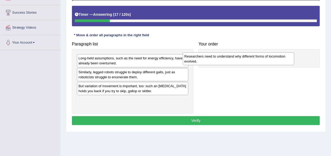
drag, startPoint x: 164, startPoint y: 88, endPoint x: 272, endPoint y: 57, distance: 112.7
click at [272, 57] on div "Researchers need to understand why different forms of locomotion evolved." at bounding box center [238, 58] width 111 height 13
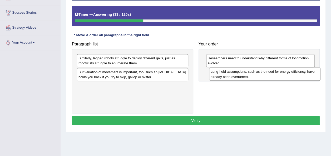
drag, startPoint x: 155, startPoint y: 63, endPoint x: 287, endPoint y: 77, distance: 132.8
click at [287, 77] on div "Long-held assumptions, such as the need for energy efficiency, have already bee…" at bounding box center [264, 74] width 111 height 13
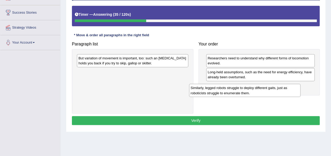
drag, startPoint x: 165, startPoint y: 60, endPoint x: 290, endPoint y: 93, distance: 130.0
click at [290, 93] on div "Similarly, legged robots struggle to deploy different gaits, just as roboticist…" at bounding box center [244, 90] width 111 height 13
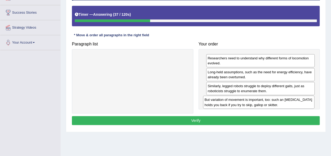
drag, startPoint x: 169, startPoint y: 62, endPoint x: 295, endPoint y: 104, distance: 132.7
click at [295, 104] on div "But variation of movement is important, too: such an ankle brace holds you back…" at bounding box center [258, 102] width 111 height 13
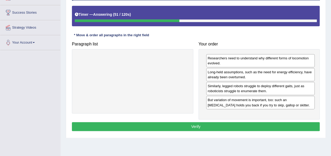
click at [289, 120] on div "Instructions: The text boxes in the left panel have been placed in a random ord…" at bounding box center [196, 57] width 250 height 155
click at [289, 122] on button "Verify" at bounding box center [196, 126] width 248 height 9
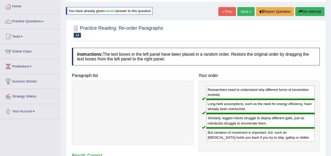
scroll to position [24, 0]
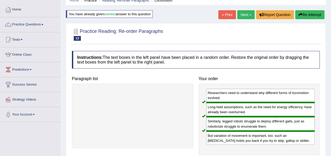
click at [242, 14] on link "Next »" at bounding box center [245, 14] width 17 height 9
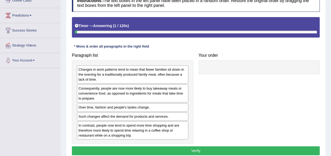
scroll to position [82, 0]
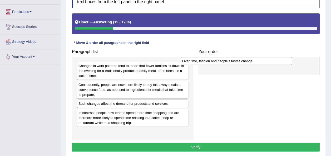
drag, startPoint x: 150, startPoint y: 104, endPoint x: 259, endPoint y: 59, distance: 116.9
click at [259, 59] on div "Over time, fashion and people's tastes change." at bounding box center [235, 61] width 111 height 8
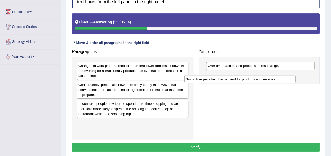
drag, startPoint x: 127, startPoint y: 106, endPoint x: 244, endPoint y: 79, distance: 119.9
click at [244, 79] on div "Such changes affect the demand for products and services." at bounding box center [239, 79] width 111 height 8
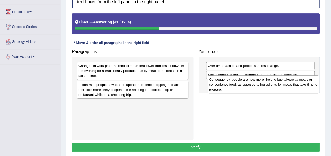
drag, startPoint x: 133, startPoint y: 93, endPoint x: 263, endPoint y: 88, distance: 130.3
click at [263, 88] on div "Consequently, people are now more likely to buy takeaway meals or convenience f…" at bounding box center [262, 85] width 111 height 18
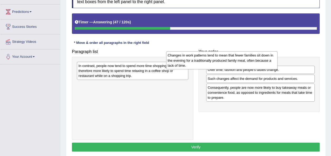
drag, startPoint x: 144, startPoint y: 68, endPoint x: 241, endPoint y: 56, distance: 97.1
click at [241, 56] on div "Changes in work patterns tend to mean that fewer families sit down in the eveni…" at bounding box center [221, 60] width 111 height 18
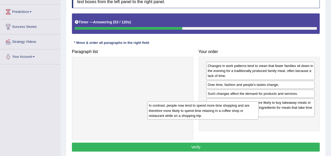
drag, startPoint x: 156, startPoint y: 71, endPoint x: 248, endPoint y: 120, distance: 104.8
click at [248, 120] on div "In contrast, people now tend to spend more time shopping and are therefore more…" at bounding box center [202, 111] width 111 height 18
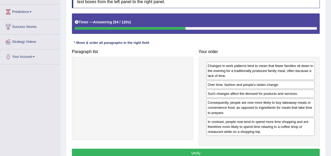
click at [225, 150] on button "Verify" at bounding box center [196, 153] width 248 height 9
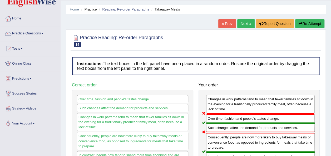
scroll to position [14, 0]
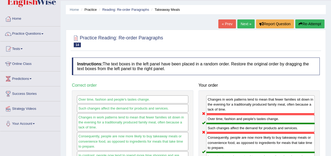
drag, startPoint x: 306, startPoint y: 18, endPoint x: 306, endPoint y: 22, distance: 3.2
click at [306, 22] on div "Home Practice Reading: Re-order Paragraphs Takeaway Meals « Prev Next » Report …" at bounding box center [196, 117] width 270 height 263
click at [306, 22] on button "Re-Attempt" at bounding box center [309, 23] width 29 height 9
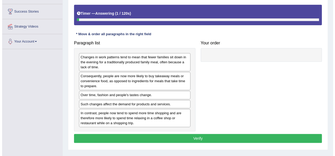
scroll to position [97, 0]
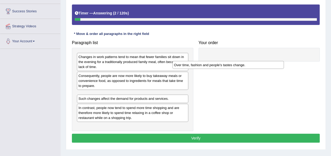
drag, startPoint x: 141, startPoint y: 97, endPoint x: 254, endPoint y: 57, distance: 120.2
click at [254, 61] on div "Over time, fashion and people's tastes change." at bounding box center [227, 65] width 111 height 8
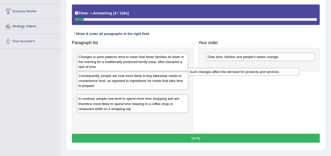
drag, startPoint x: 132, startPoint y: 95, endPoint x: 248, endPoint y: 71, distance: 118.4
click at [248, 71] on div "Such changes affect the demand for products and services." at bounding box center [243, 72] width 111 height 8
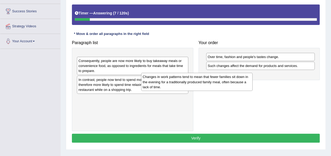
drag, startPoint x: 147, startPoint y: 59, endPoint x: 246, endPoint y: 84, distance: 102.5
click at [246, 84] on div "Changes in work patterns tend to mean that fewer families sit down in the eveni…" at bounding box center [196, 82] width 111 height 18
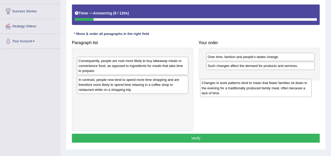
drag, startPoint x: 163, startPoint y: 62, endPoint x: 286, endPoint y: 88, distance: 126.2
click at [286, 88] on div "Changes in work patterns tend to mean that fewer families sit down in the eveni…" at bounding box center [255, 88] width 111 height 18
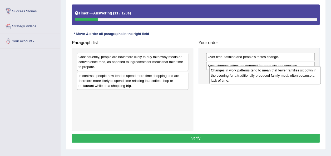
drag, startPoint x: 159, startPoint y: 57, endPoint x: 291, endPoint y: 71, distance: 133.0
click at [291, 71] on div "Changes in work patterns tend to mean that fewer families sit down in the eveni…" at bounding box center [264, 75] width 111 height 18
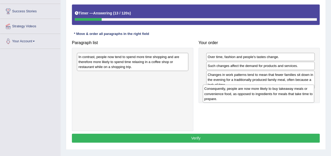
drag, startPoint x: 163, startPoint y: 58, endPoint x: 290, endPoint y: 91, distance: 130.6
click at [290, 91] on div "Consequently, people are now more likely to buy takeaway meals or convenience f…" at bounding box center [258, 94] width 111 height 18
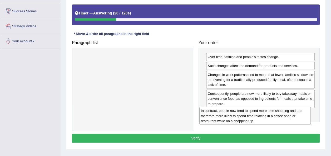
drag, startPoint x: 159, startPoint y: 60, endPoint x: 281, endPoint y: 114, distance: 133.8
click at [281, 114] on div "In contrast, people now tend to spend more time shopping and are therefore more…" at bounding box center [254, 116] width 111 height 18
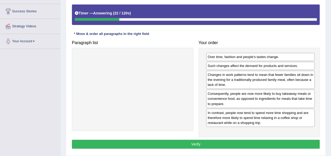
click at [244, 145] on button "Verify" at bounding box center [196, 144] width 248 height 9
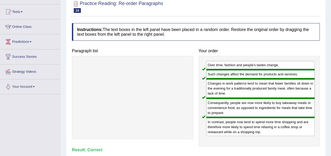
scroll to position [50, 0]
